Goal: Task Accomplishment & Management: Use online tool/utility

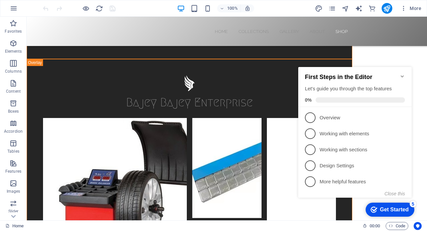
scroll to position [1996, 0]
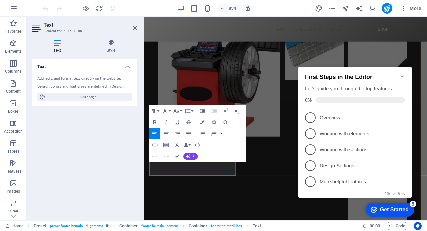
scroll to position [2029, 0]
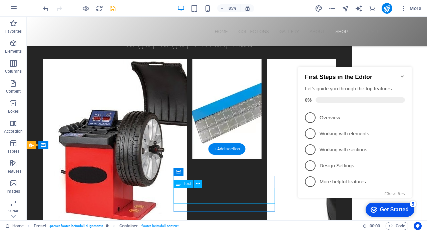
scroll to position [1960, 0]
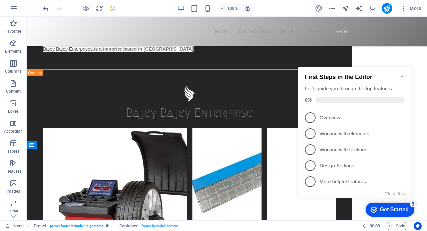
click at [404, 74] on icon "Minimize checklist" at bounding box center [402, 76] width 5 height 5
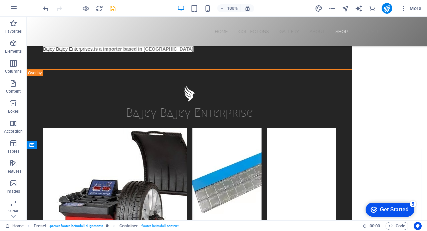
scroll to position [1996, 0]
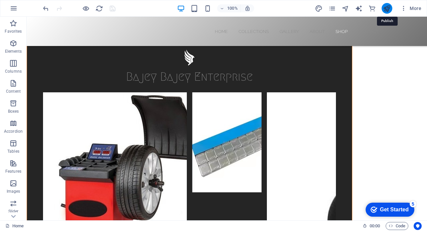
click at [386, 9] on icon "publish" at bounding box center [387, 9] width 8 height 8
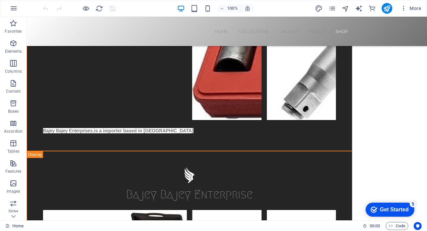
scroll to position [1891, 0]
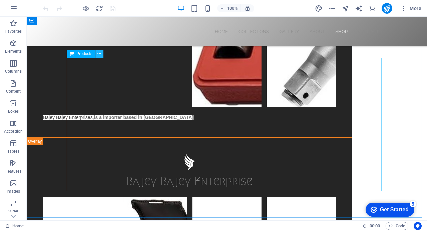
click at [100, 52] on icon at bounding box center [99, 53] width 4 height 7
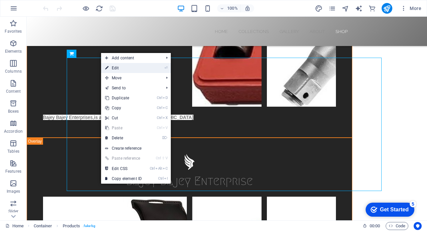
click at [119, 69] on link "⏎ Edit" at bounding box center [123, 68] width 45 height 10
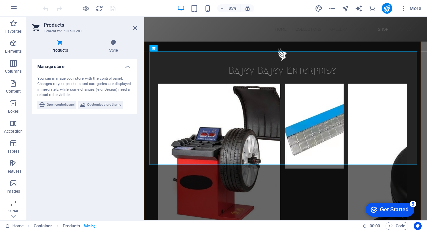
scroll to position [1961, 0]
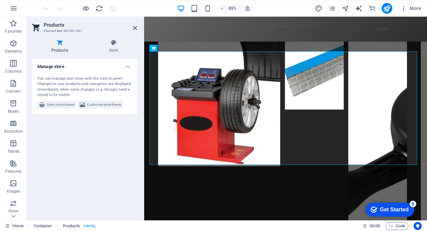
click at [59, 43] on icon at bounding box center [59, 42] width 55 height 7
click at [58, 103] on span "Open control panel" at bounding box center [61, 105] width 28 height 8
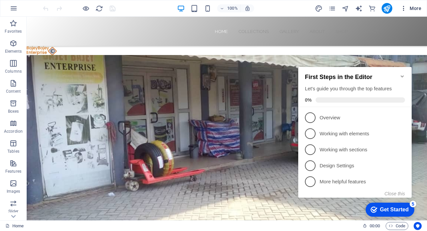
click at [416, 8] on span "More" at bounding box center [411, 8] width 21 height 7
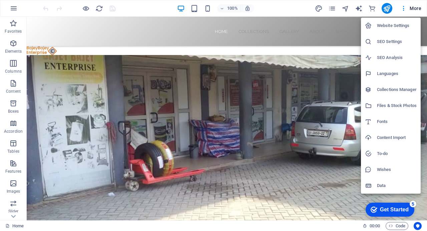
click at [393, 105] on h6 "Files & Stock Photos" at bounding box center [397, 106] width 40 height 8
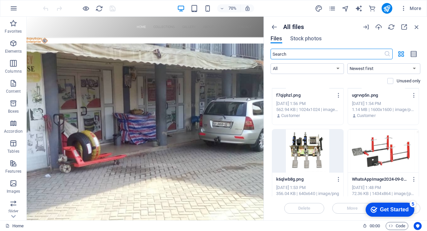
scroll to position [2915, 0]
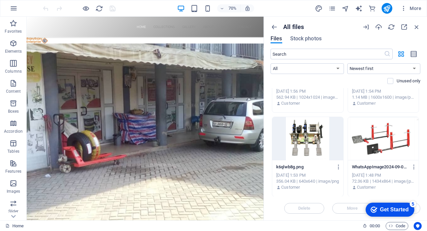
drag, startPoint x: 419, startPoint y: 193, endPoint x: 421, endPoint y: 200, distance: 6.7
click at [421, 200] on div "All files Files Stock photos ​ All Images Documents Audio Video Vector Other Ne…" at bounding box center [345, 119] width 163 height 204
click at [380, 28] on icon "button" at bounding box center [378, 26] width 7 height 7
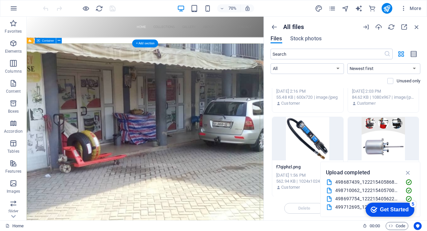
scroll to position [3336, 0]
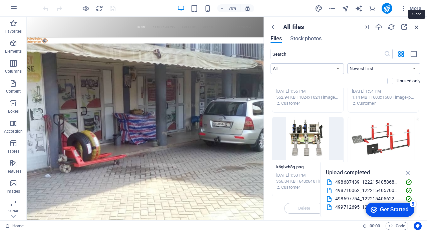
click at [417, 26] on icon "button" at bounding box center [416, 26] width 7 height 7
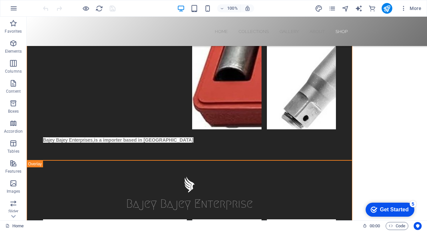
scroll to position [1877, 0]
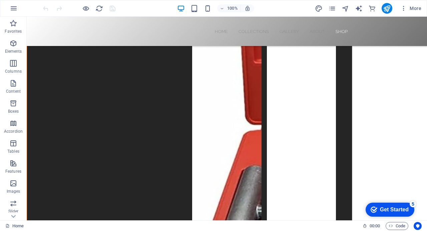
scroll to position [1636, 0]
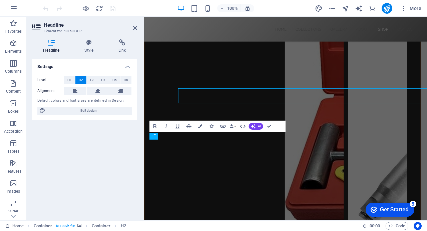
scroll to position [1670, 0]
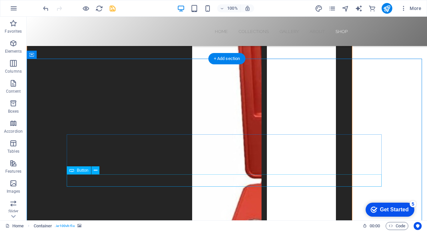
click at [95, 171] on icon at bounding box center [96, 170] width 4 height 7
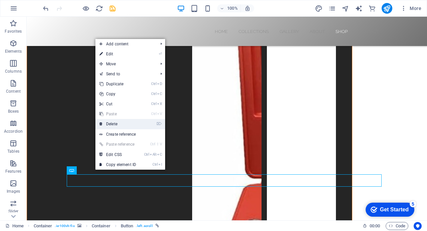
click at [111, 124] on link "⌦ Delete" at bounding box center [117, 124] width 45 height 10
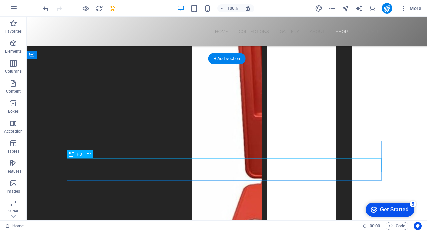
click at [88, 153] on icon at bounding box center [89, 154] width 4 height 7
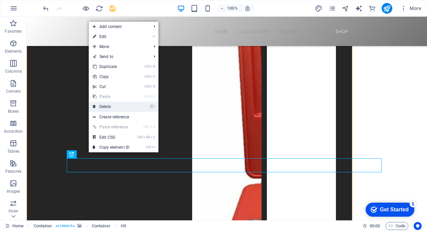
click at [108, 107] on link "⌦ Delete" at bounding box center [111, 107] width 45 height 10
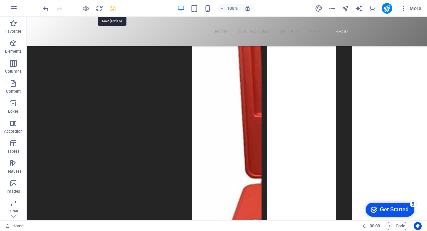
click at [112, 7] on icon "save" at bounding box center [113, 9] width 8 height 8
click at [387, 7] on icon "publish" at bounding box center [387, 9] width 8 height 8
